Goal: Find specific page/section: Find specific page/section

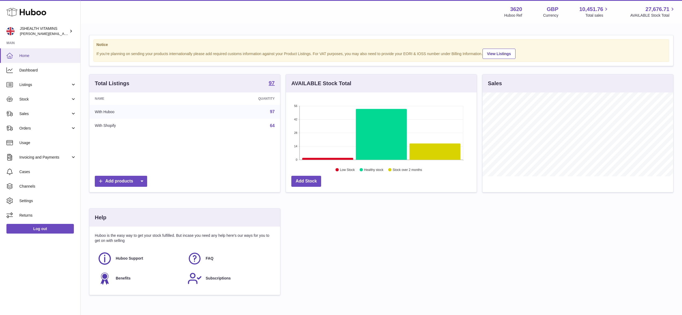
scroll to position [84, 190]
click at [35, 217] on span "Returns" at bounding box center [47, 215] width 57 height 5
click at [31, 211] on link "Returns" at bounding box center [40, 215] width 80 height 14
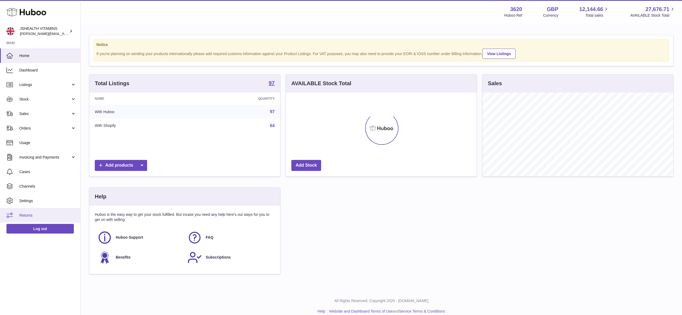
scroll to position [84, 190]
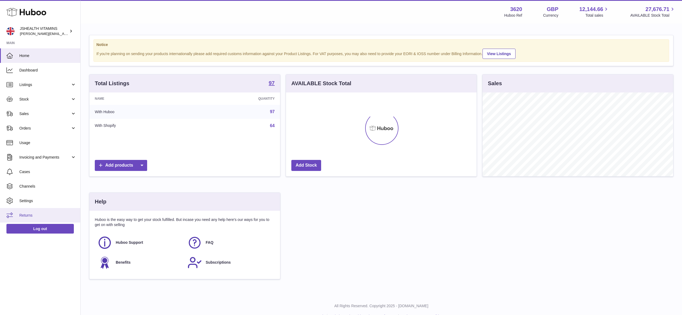
click at [33, 211] on link "Returns" at bounding box center [40, 215] width 80 height 14
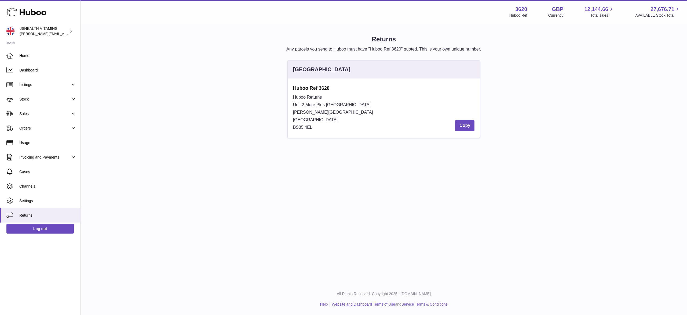
drag, startPoint x: 318, startPoint y: 127, endPoint x: 281, endPoint y: 128, distance: 37.9
click at [281, 128] on div "[GEOGRAPHIC_DATA] Huboo Ref 3620 Huboo Returns Unit 2 More [GEOGRAPHIC_DATA][ST…" at bounding box center [383, 101] width 595 height 83
copy span "BS35 4EL"
